Goal: Information Seeking & Learning: Check status

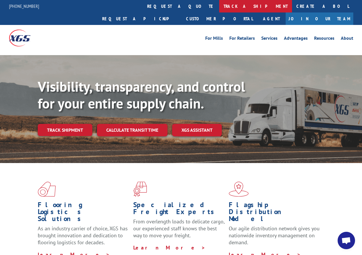
click at [219, 5] on link "track a shipment" at bounding box center [255, 6] width 73 height 12
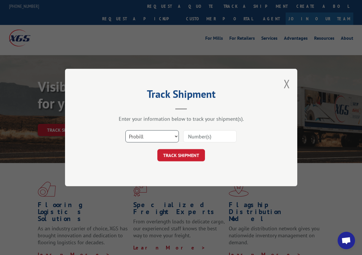
click at [175, 137] on select "Select category... Probill BOL PO" at bounding box center [151, 136] width 53 height 12
select select "bol"
click at [125, 130] on select "Select category... Probill BOL PO" at bounding box center [151, 136] width 53 height 12
click at [211, 136] on input at bounding box center [209, 136] width 53 height 12
type input "7063072"
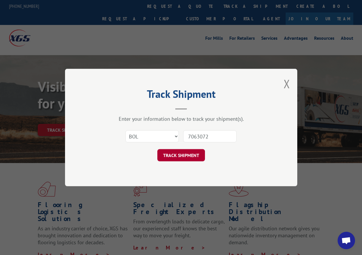
click at [177, 153] on button "TRACK SHIPMENT" at bounding box center [181, 155] width 48 height 12
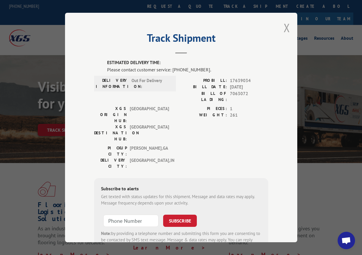
click at [286, 24] on button "Close modal" at bounding box center [287, 27] width 6 height 15
